Goal: Task Accomplishment & Management: Manage account settings

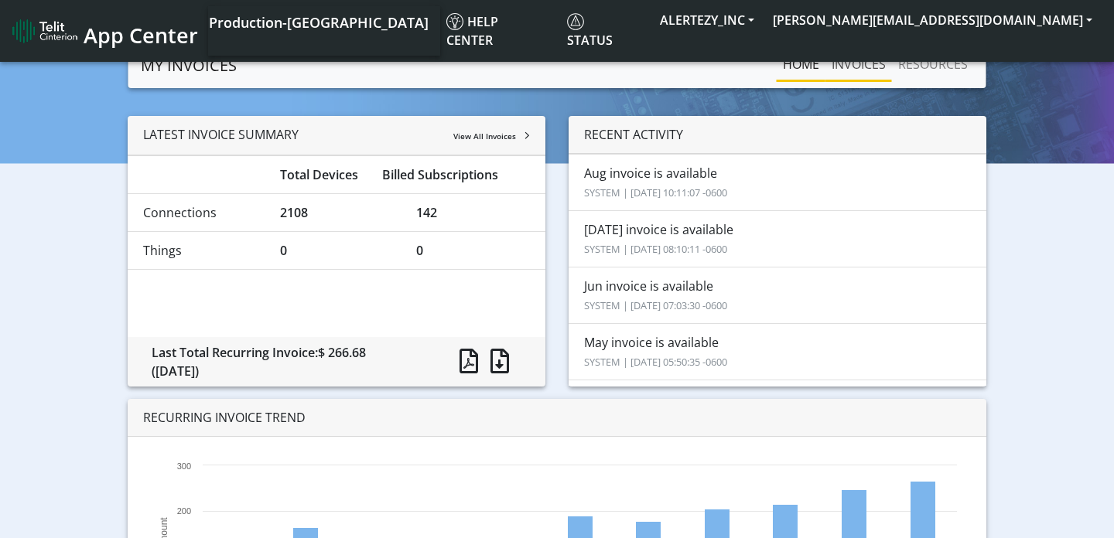
click at [856, 63] on link "INVOICES" at bounding box center [858, 64] width 67 height 31
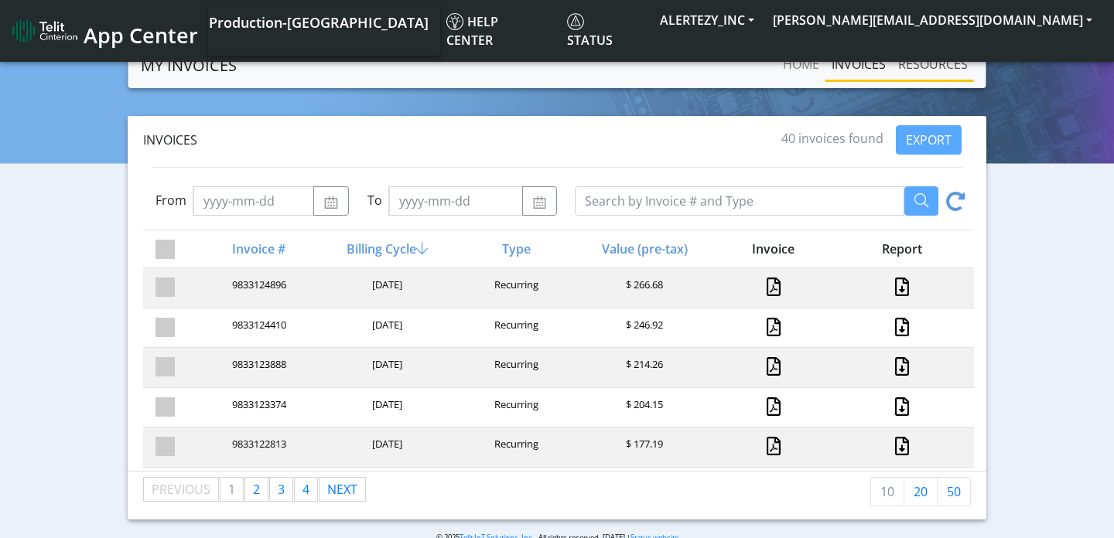
click at [945, 70] on link "RESOURCES" at bounding box center [933, 64] width 82 height 31
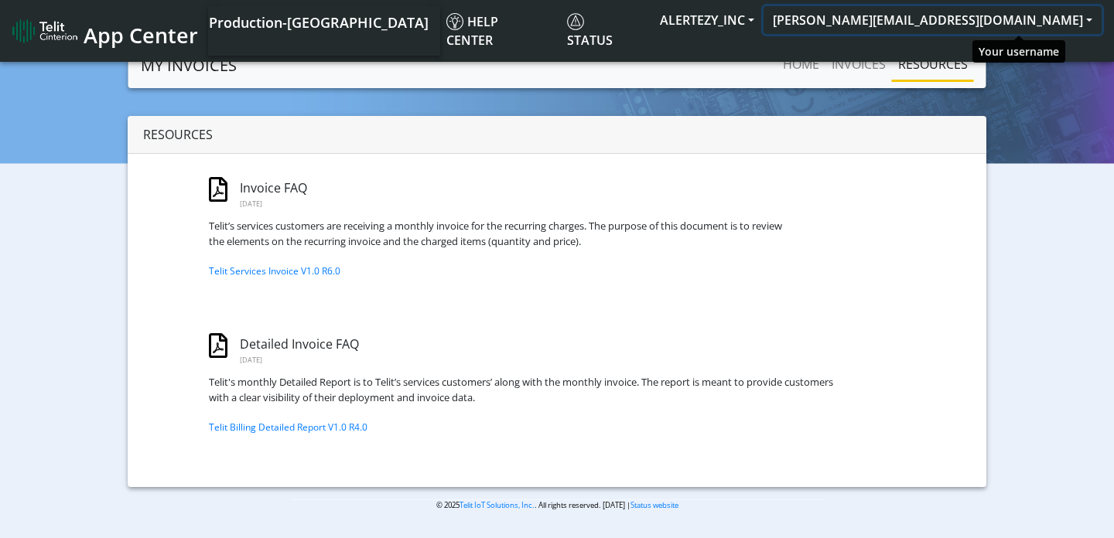
click at [1078, 22] on button "[PERSON_NAME][EMAIL_ADDRESS][DOMAIN_NAME]" at bounding box center [932, 20] width 338 height 28
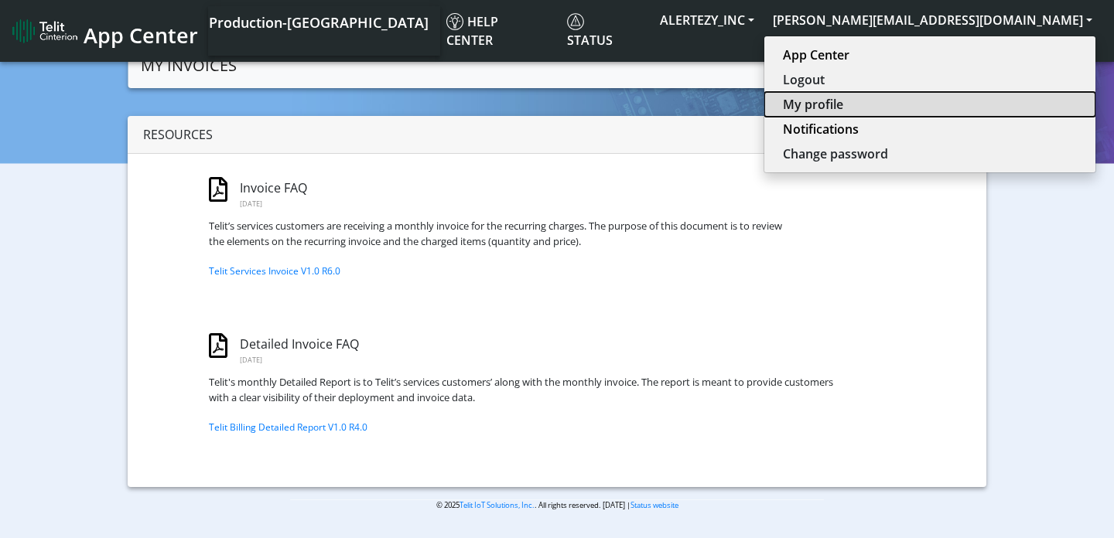
click at [1002, 101] on button "My profile" at bounding box center [929, 104] width 331 height 25
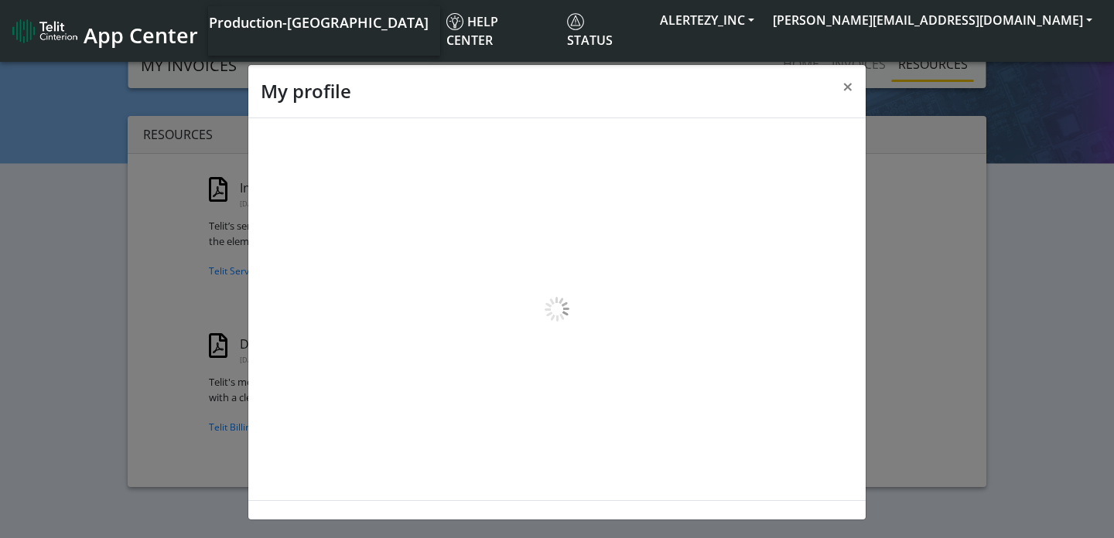
select select
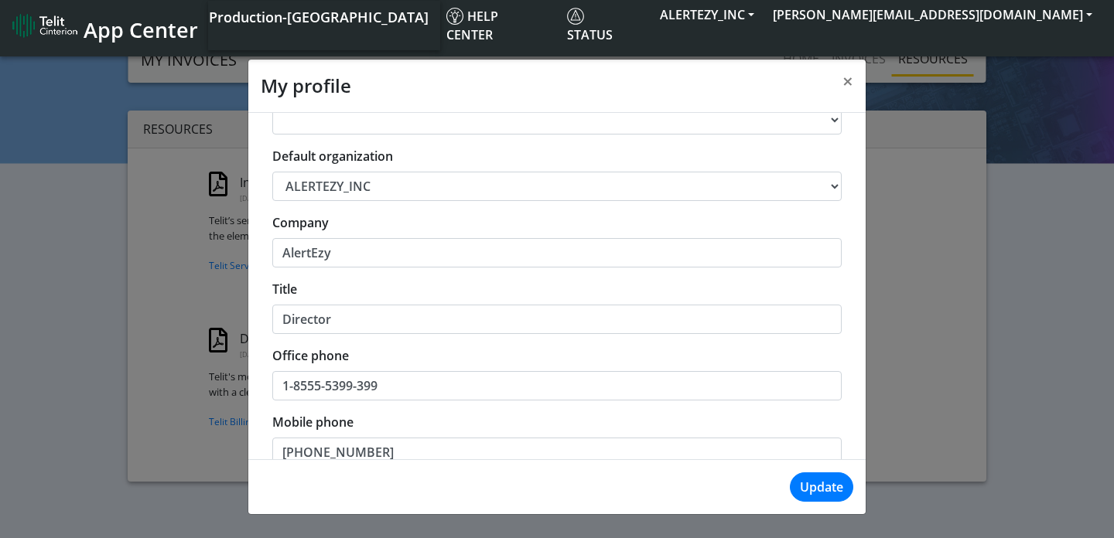
scroll to position [262, 0]
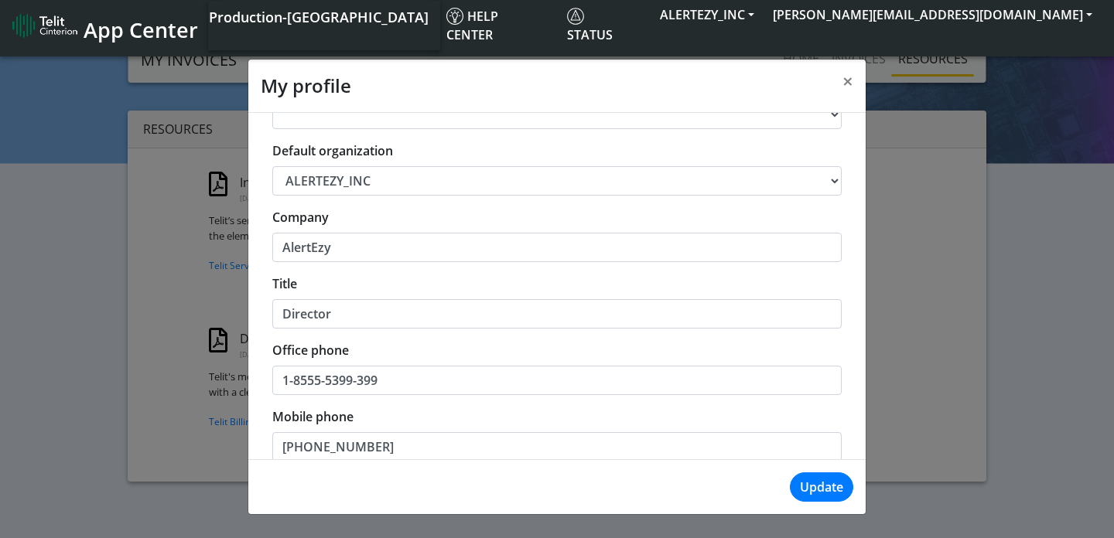
click at [406, 179] on select "ALERTEZY_INC" at bounding box center [556, 180] width 569 height 29
click at [399, 245] on input "AlertEzy" at bounding box center [556, 247] width 569 height 29
type input "AlertEzy Solutions LLC"
drag, startPoint x: 412, startPoint y: 381, endPoint x: 276, endPoint y: 375, distance: 136.3
click at [276, 375] on input "1-8555-5399-399" at bounding box center [556, 380] width 569 height 29
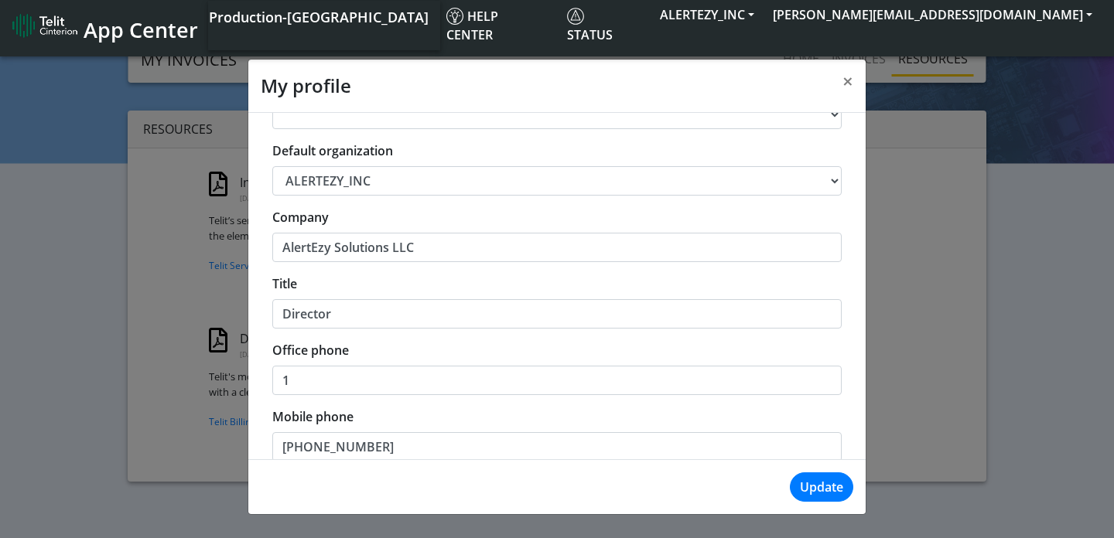
click at [436, 384] on input "1" at bounding box center [556, 380] width 569 height 29
paste input "(855) 392.5378"
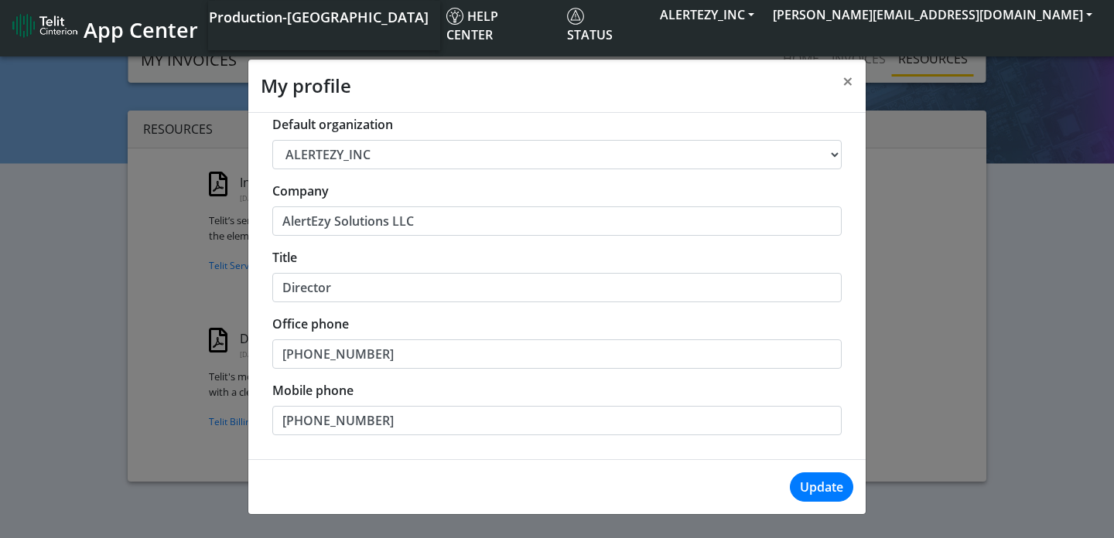
type input "(855) 392.5378"
click at [395, 155] on select "ALERTEZY_INC" at bounding box center [556, 154] width 569 height 29
click at [321, 220] on input "AlertEzy Solutions LLC" at bounding box center [556, 221] width 569 height 29
click at [318, 220] on input "AlertEzy Solutions LLC" at bounding box center [556, 221] width 569 height 29
type input "Alertezy Solutions LLC"
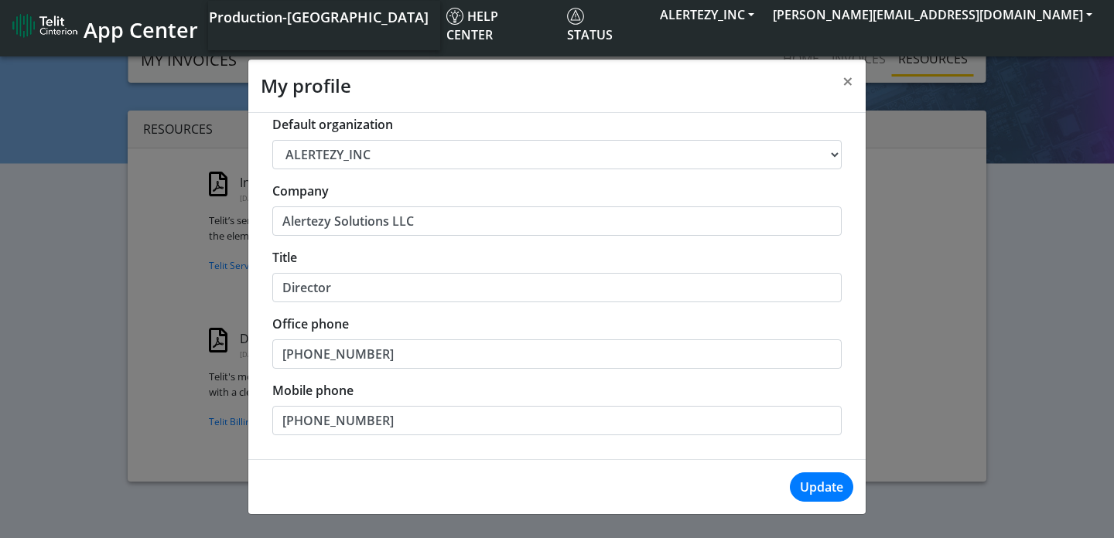
click at [470, 255] on div "Title Director" at bounding box center [556, 275] width 569 height 54
click at [835, 483] on button "Update" at bounding box center [821, 487] width 63 height 29
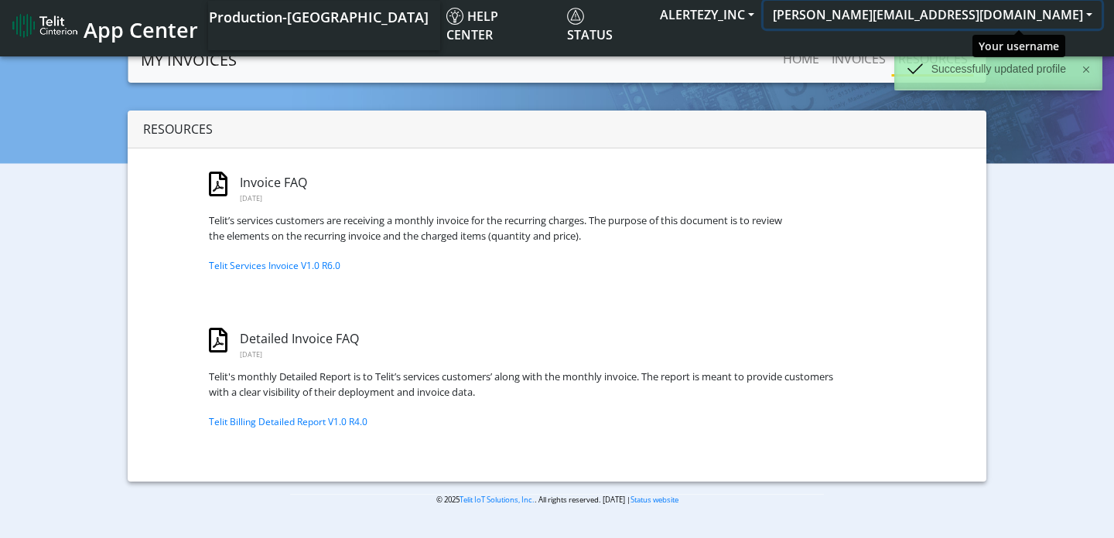
click at [1069, 19] on button "[PERSON_NAME][EMAIL_ADDRESS][DOMAIN_NAME]" at bounding box center [932, 15] width 338 height 28
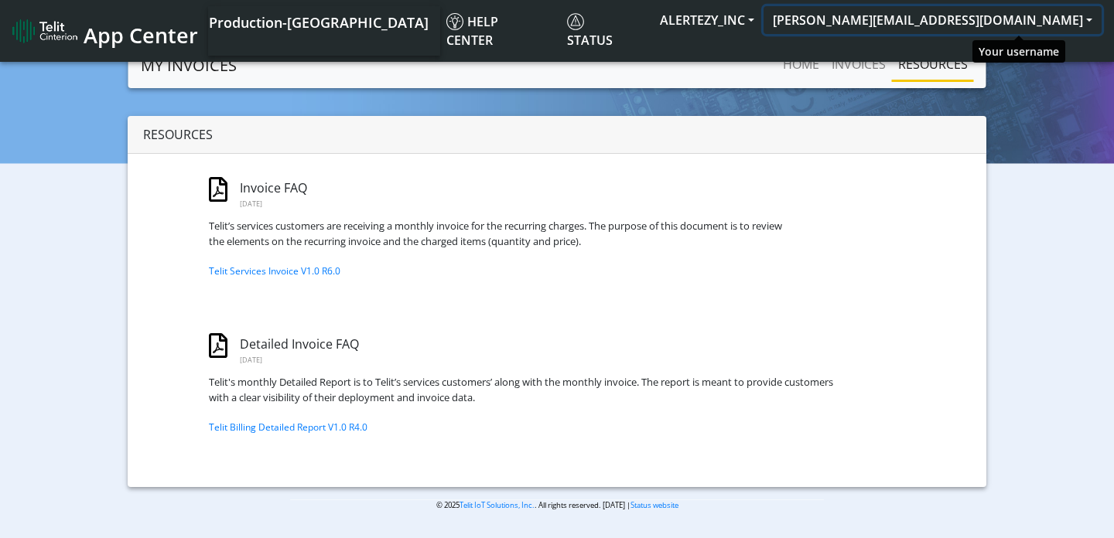
click at [1053, 15] on button "[PERSON_NAME][EMAIL_ADDRESS][DOMAIN_NAME]" at bounding box center [932, 20] width 338 height 28
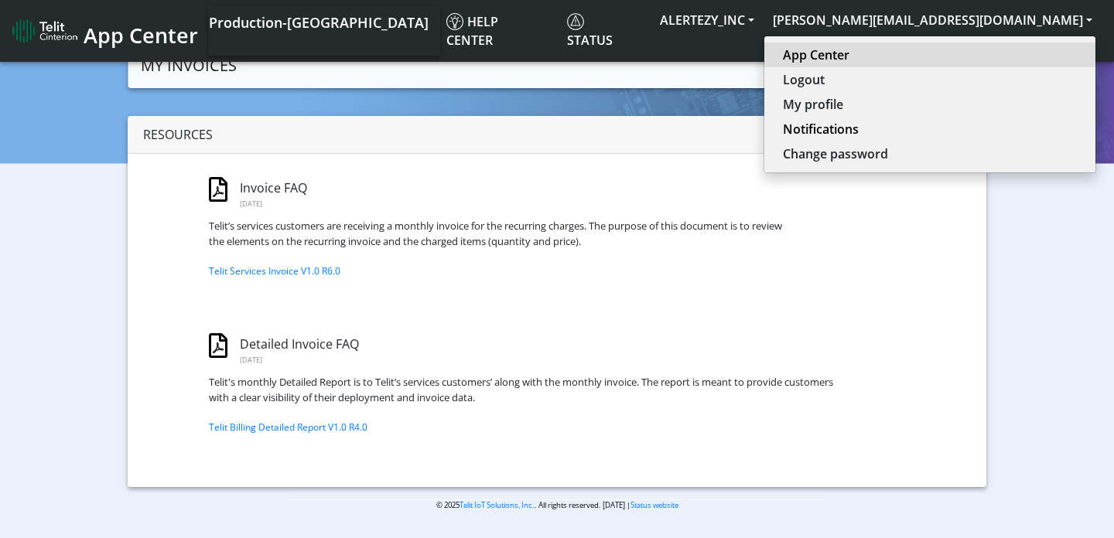
click at [1003, 53] on link "App Center" at bounding box center [930, 55] width 294 height 19
